Goal: Information Seeking & Learning: Check status

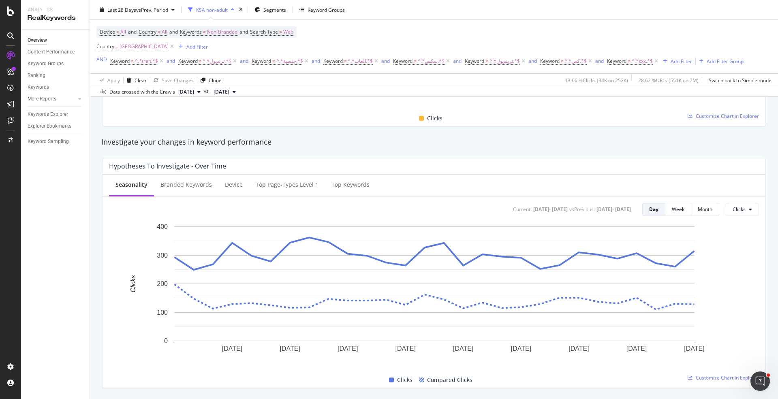
scroll to position [35, 0]
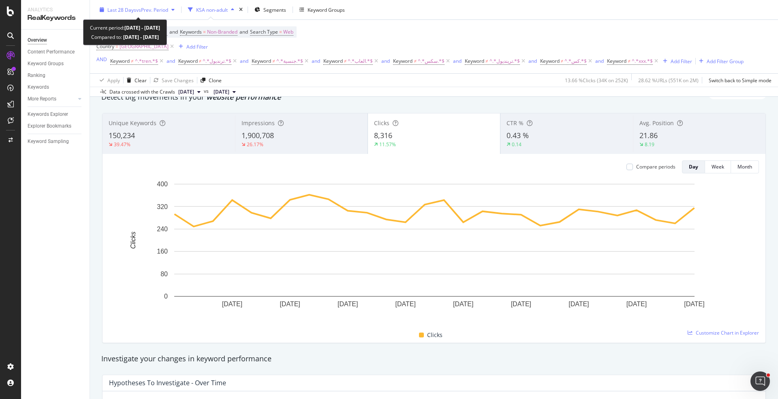
click at [156, 12] on span "vs Prev. Period" at bounding box center [152, 9] width 32 height 7
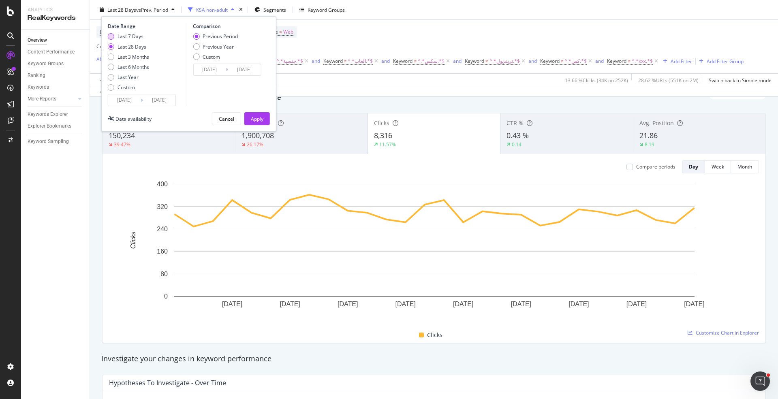
click at [139, 37] on div "Last 7 Days" at bounding box center [131, 36] width 26 height 7
type input "[DATE]"
click at [252, 115] on div "Apply" at bounding box center [257, 118] width 13 height 7
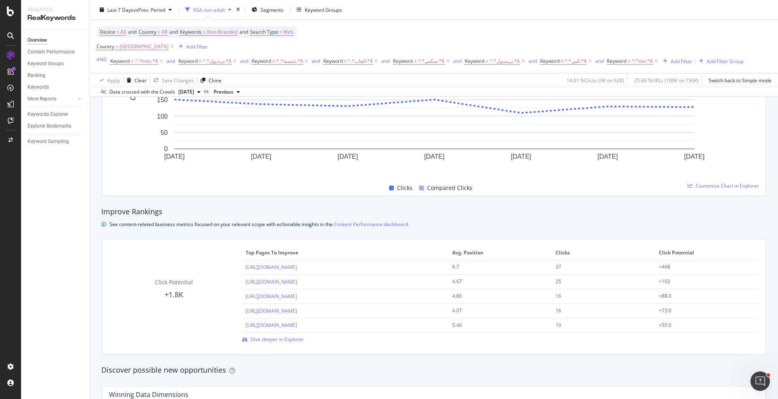
scroll to position [668, 0]
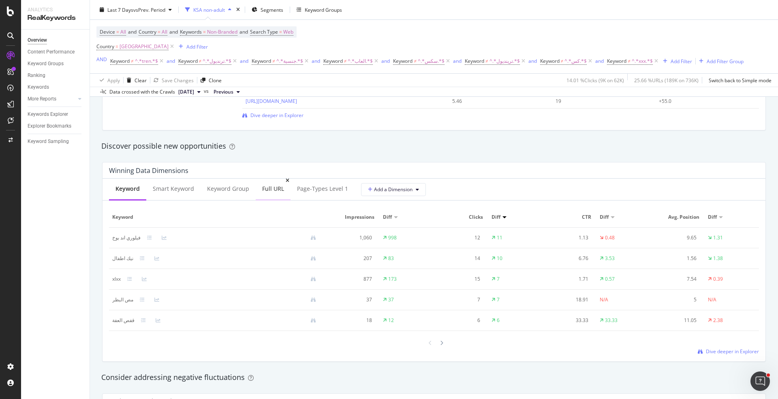
click at [270, 198] on div "Full URL" at bounding box center [273, 189] width 35 height 22
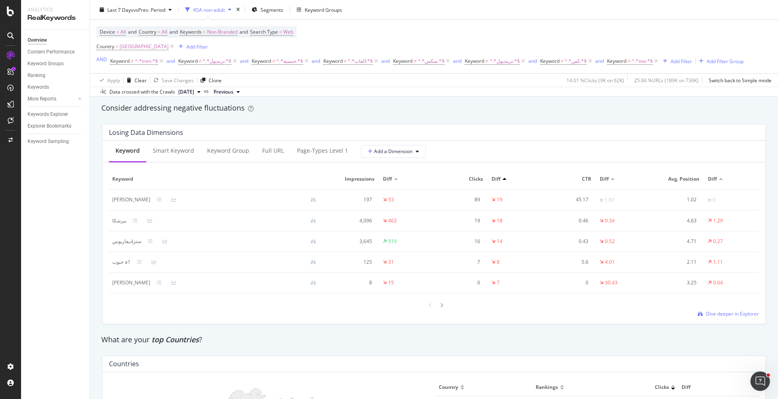
scroll to position [949, 0]
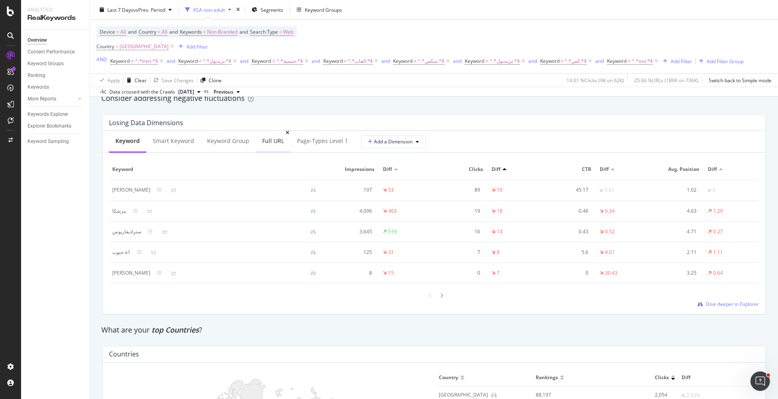
click at [261, 144] on div "Full URL" at bounding box center [273, 142] width 35 height 22
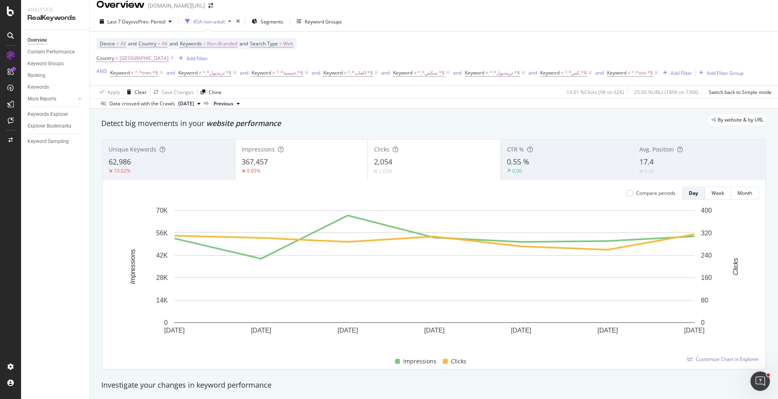
scroll to position [0, 0]
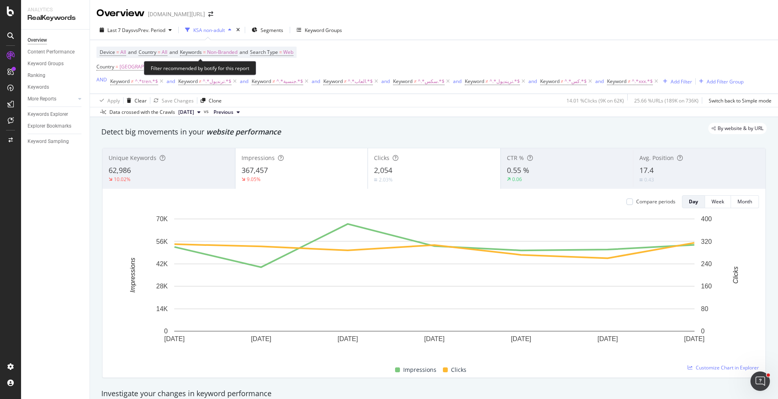
click at [162, 39] on div "Last 7 Days vs Prev. Period KSA non-adult Segments Keyword Groups" at bounding box center [434, 32] width 688 height 16
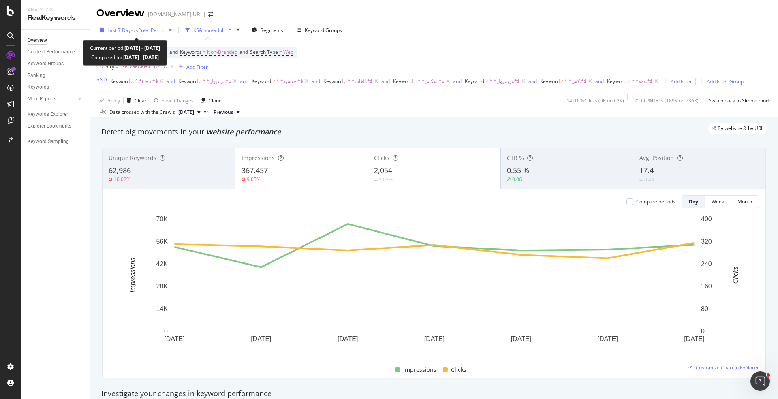
click at [159, 32] on span "vs Prev. Period" at bounding box center [149, 30] width 32 height 7
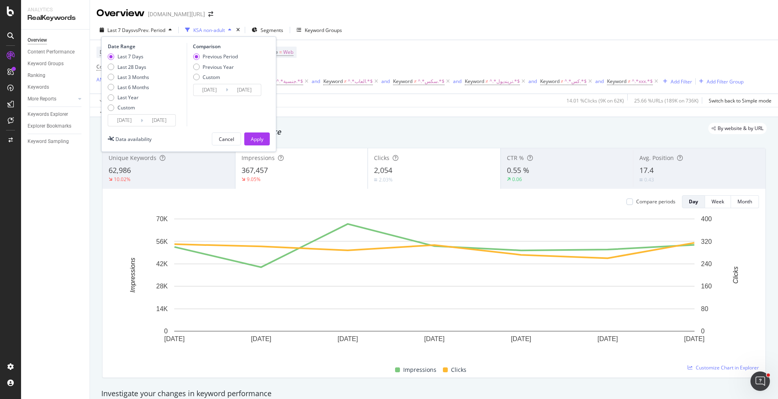
click at [130, 119] on input "[DATE]" at bounding box center [124, 120] width 32 height 11
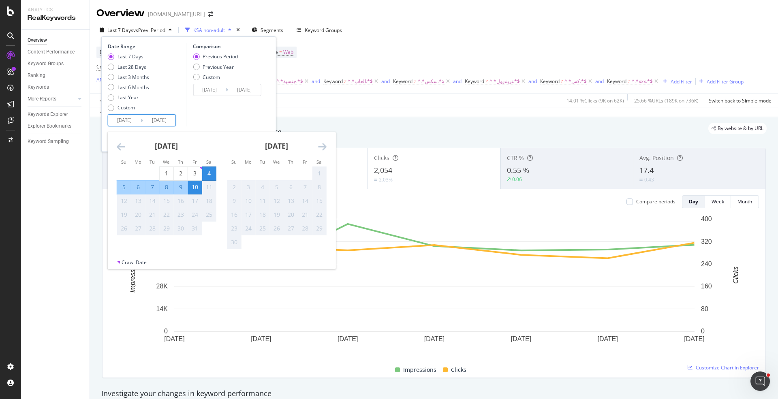
click at [115, 150] on div "[DATE] 1 2 3 4 5 6 7 8 9 10 11 12 13 14 15 16 17 18 19 20 21 22 23 24 25 26 27 …" at bounding box center [166, 184] width 110 height 104
click at [121, 149] on icon "Move backward to switch to the previous month." at bounding box center [121, 147] width 9 height 10
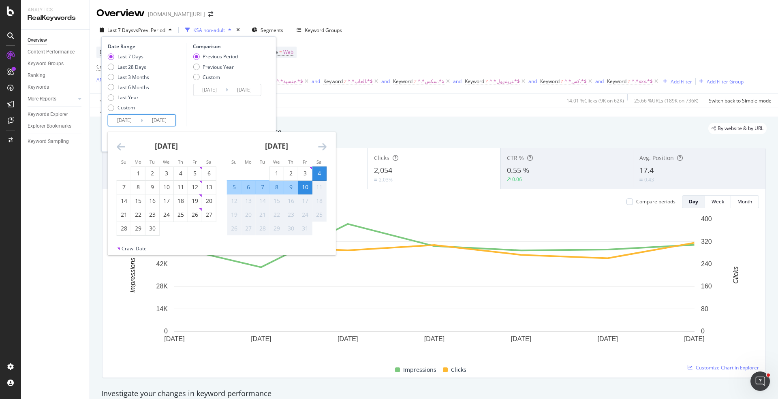
click at [121, 149] on icon "Move backward to switch to the previous month." at bounding box center [121, 147] width 9 height 10
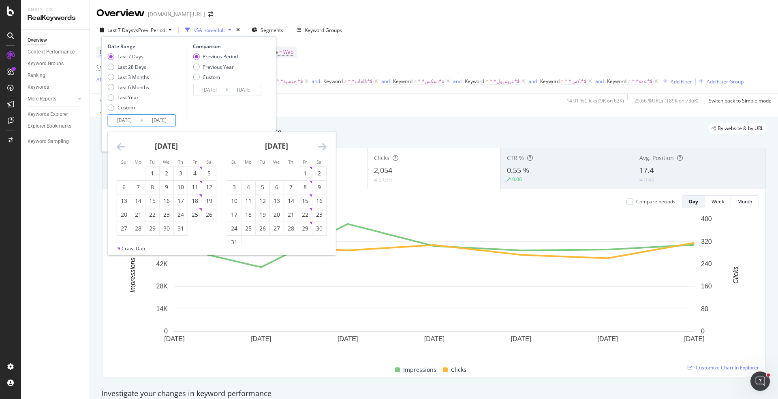
click at [121, 149] on icon "Move backward to switch to the previous month." at bounding box center [121, 147] width 9 height 10
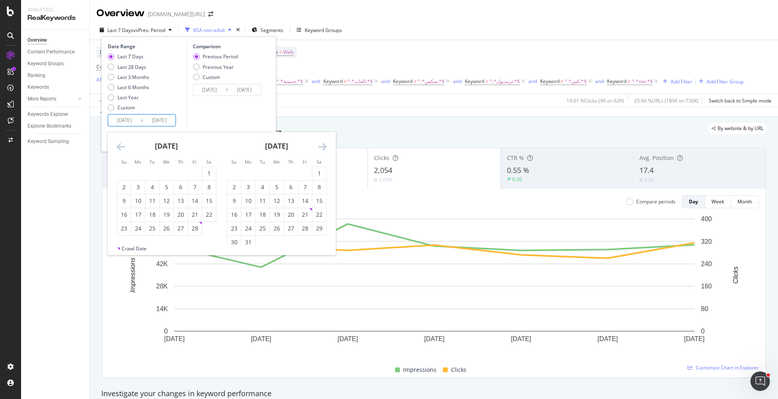
click at [121, 149] on icon "Move backward to switch to the previous month." at bounding box center [121, 147] width 9 height 10
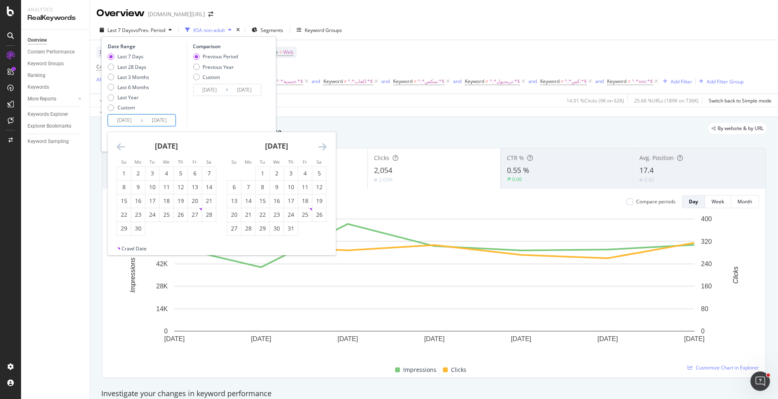
click at [121, 149] on icon "Move backward to switch to the previous month." at bounding box center [121, 147] width 9 height 10
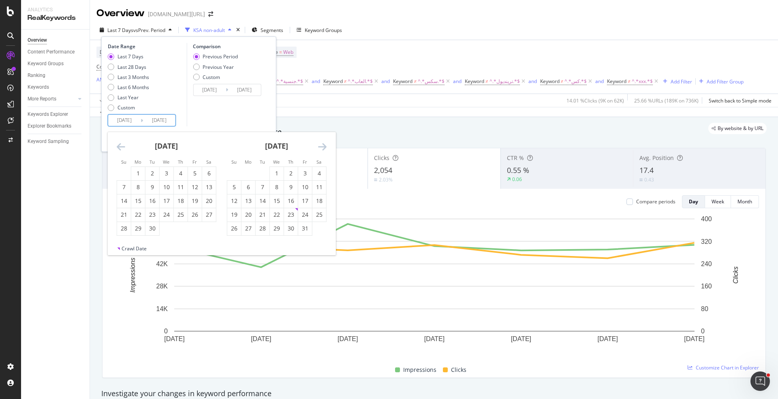
click at [121, 149] on icon "Move backward to switch to the previous month." at bounding box center [121, 147] width 9 height 10
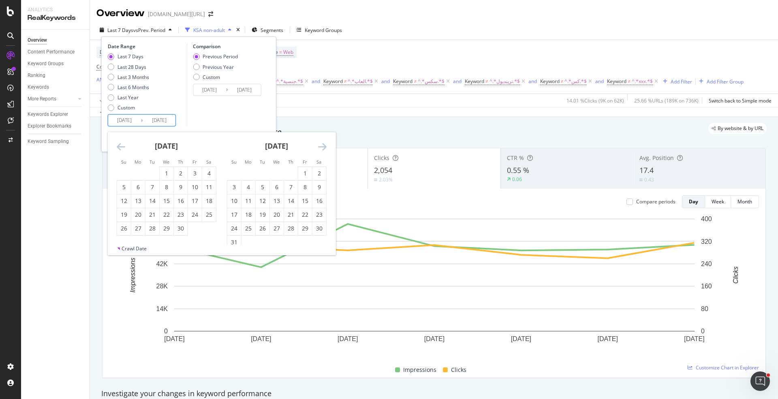
click at [121, 149] on icon "Move backward to switch to the previous month." at bounding box center [121, 147] width 9 height 10
click at [208, 174] on div "1" at bounding box center [209, 173] width 14 height 8
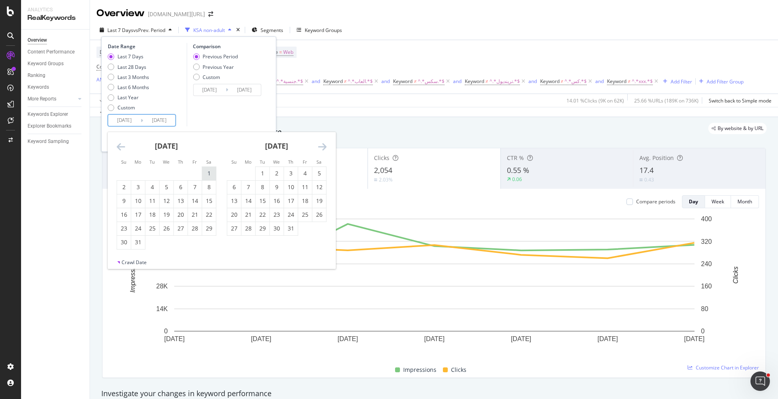
type input "[DATE]"
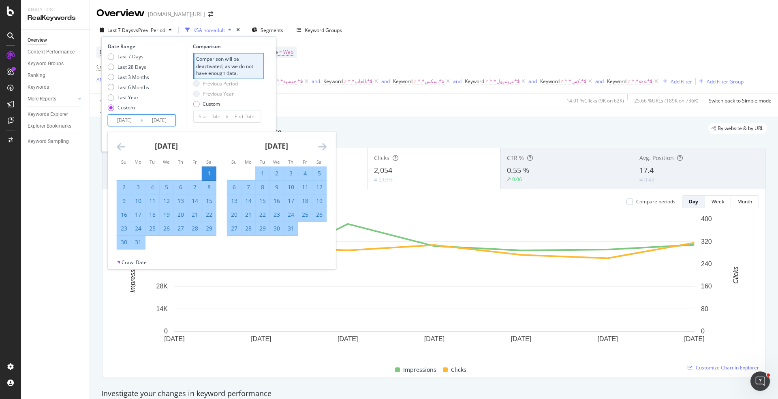
click at [266, 116] on div "Date Range Last 7 Days Last 28 Days Last 3 Months Last 6 Months Last Year Custo…" at bounding box center [189, 85] width 162 height 84
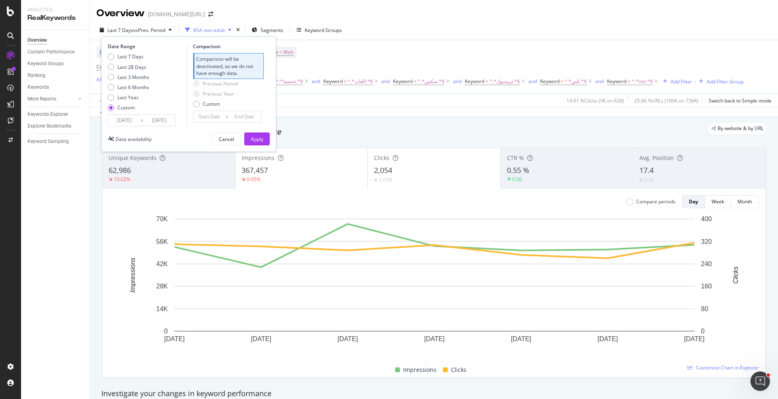
click at [265, 146] on div "Date Range Last 7 Days Last 28 Days Last 3 Months Last 6 Months Last Year Custo…" at bounding box center [188, 94] width 175 height 116
click at [256, 138] on div "Apply" at bounding box center [257, 139] width 13 height 7
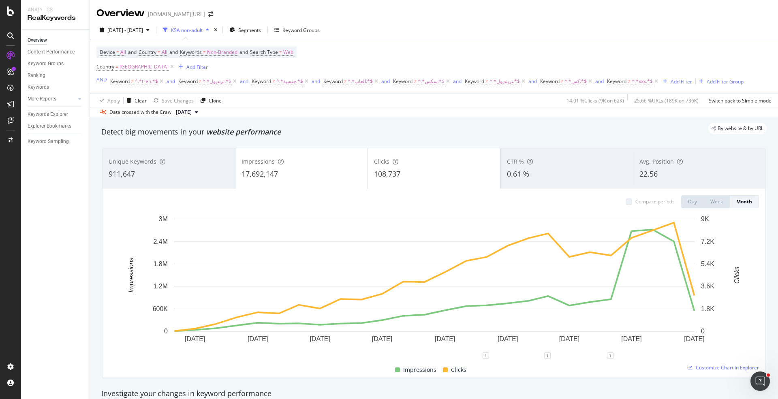
click at [321, 165] on div "Impressions 17,692,147" at bounding box center [302, 168] width 133 height 36
